Goal: Task Accomplishment & Management: Complete application form

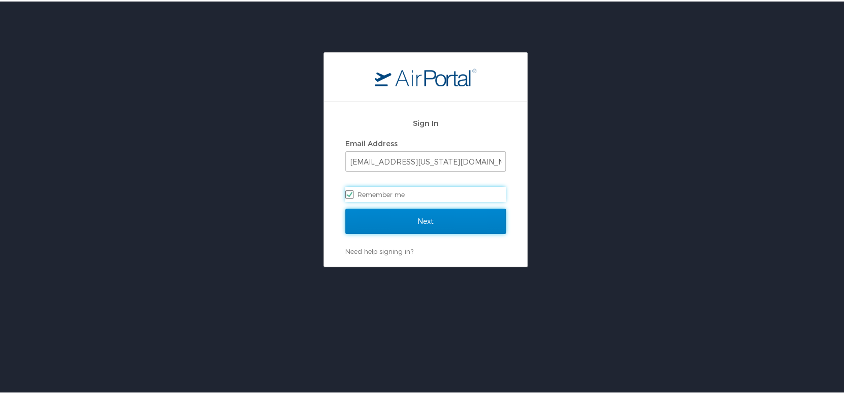
click at [418, 218] on input "Next" at bounding box center [425, 219] width 160 height 25
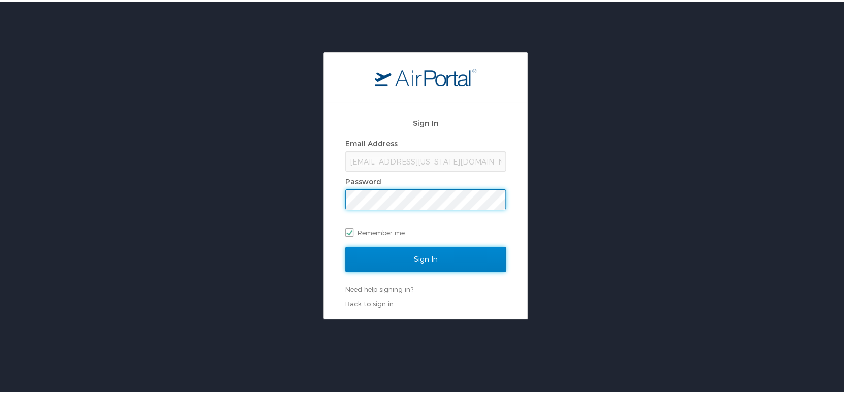
click at [428, 260] on input "Sign In" at bounding box center [425, 257] width 160 height 25
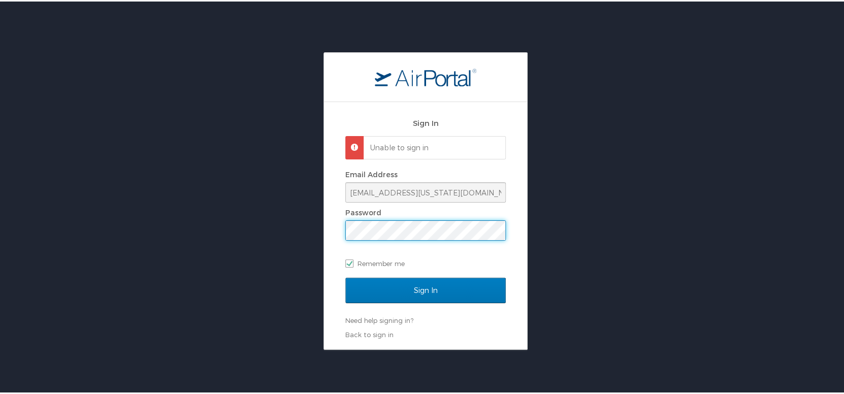
click at [324, 235] on div "Sign In Unable to sign in Email Address [EMAIL_ADDRESS][US_STATE][DOMAIN_NAME] …" at bounding box center [425, 224] width 203 height 247
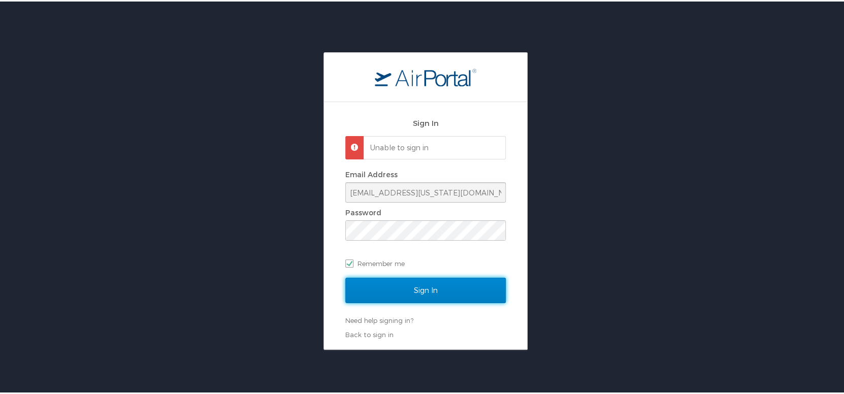
click at [361, 278] on input "Sign In" at bounding box center [425, 288] width 160 height 25
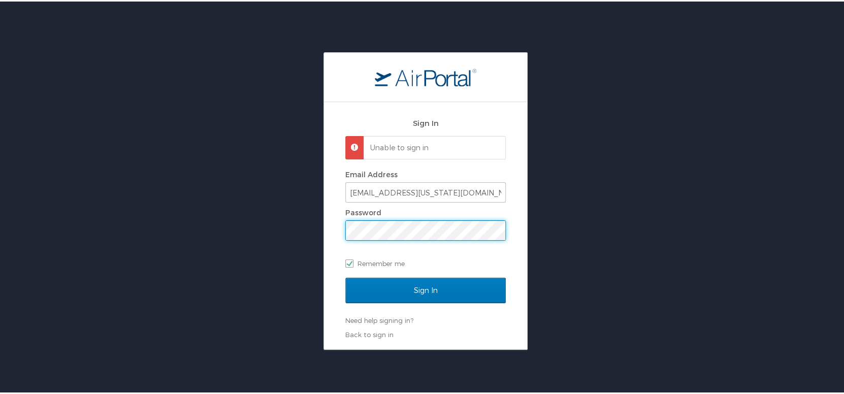
click at [324, 231] on div "Sign In Unable to sign in Email Address [EMAIL_ADDRESS][US_STATE][DOMAIN_NAME] …" at bounding box center [425, 224] width 203 height 247
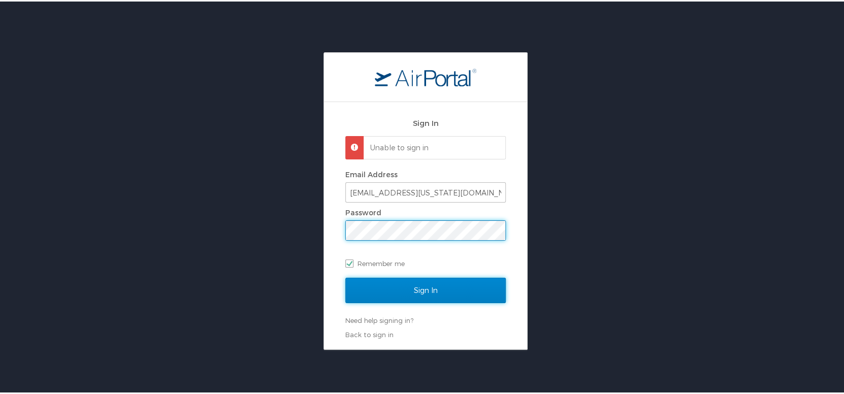
click at [422, 290] on input "Sign In" at bounding box center [425, 288] width 160 height 25
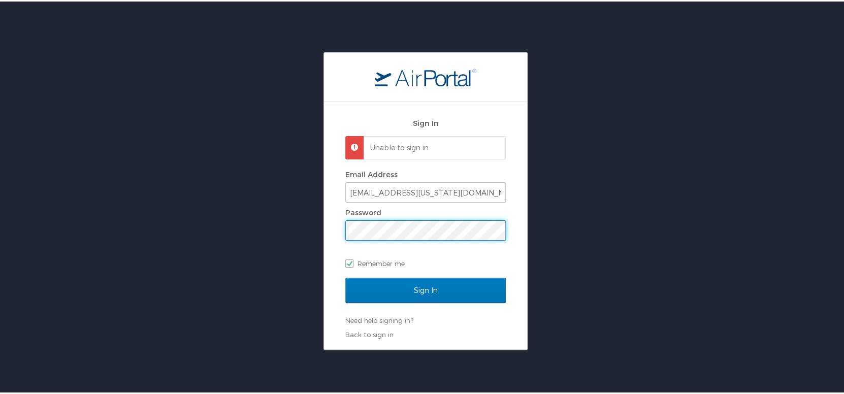
click at [331, 227] on div "Sign In Unable to sign in Email Address [EMAIL_ADDRESS][US_STATE][DOMAIN_NAME] …" at bounding box center [425, 224] width 203 height 247
click at [345, 276] on input "Sign In" at bounding box center [425, 288] width 160 height 25
